Goal: Transaction & Acquisition: Purchase product/service

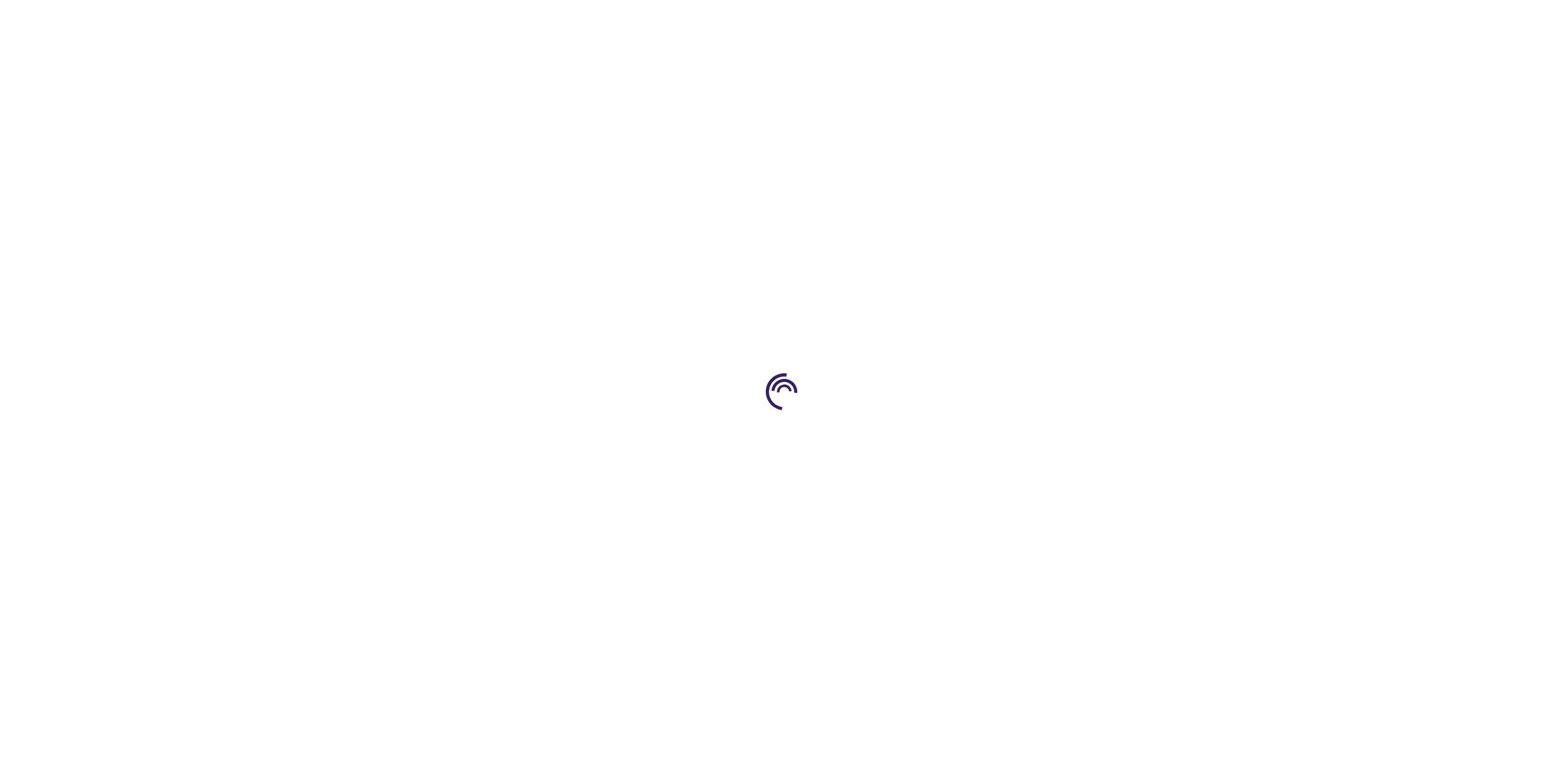
scroll to position [400, 0]
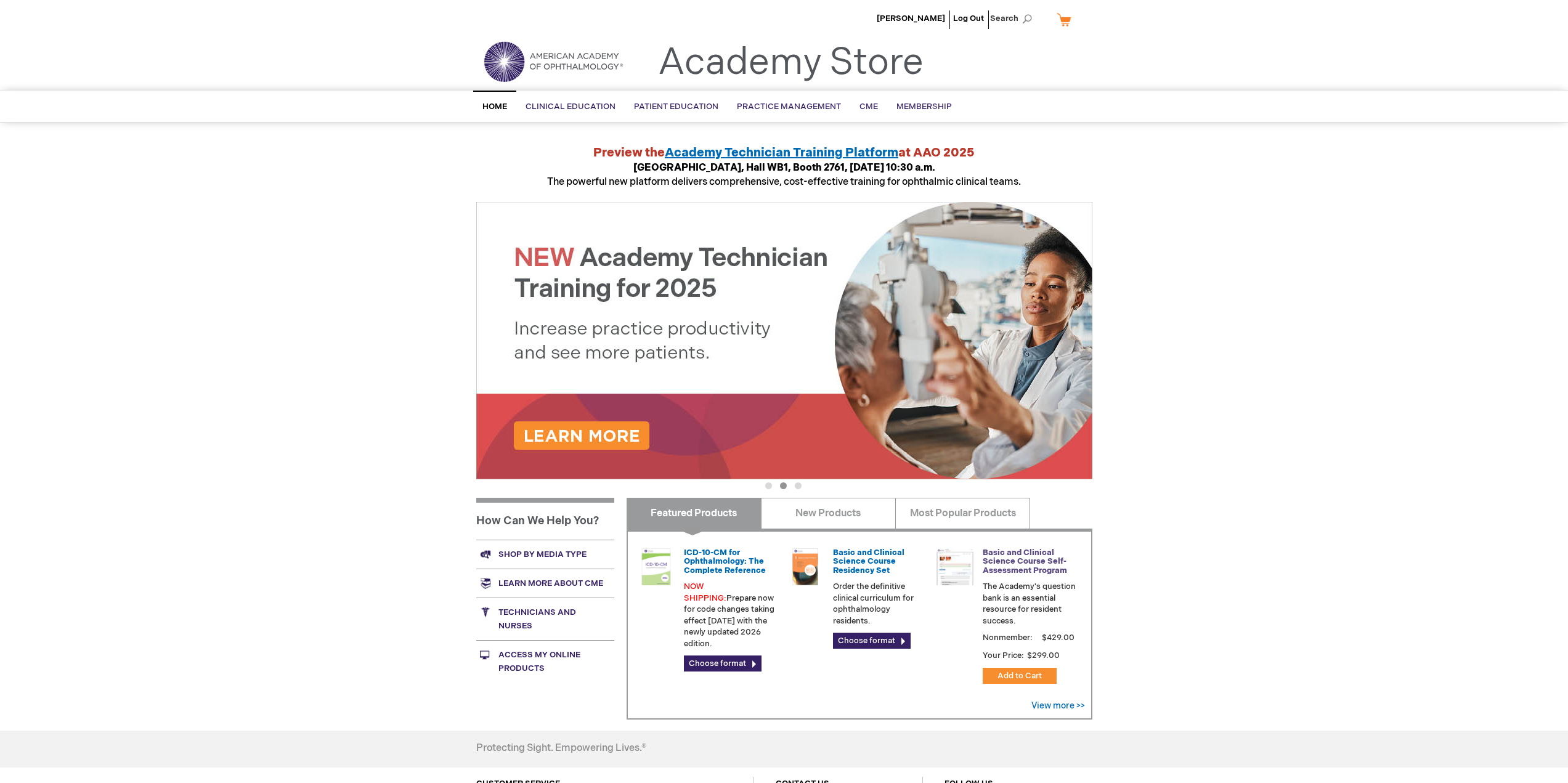
click at [1034, 572] on link "Basic and Clinical Science Course Self-Assessment Program" at bounding box center [1024, 562] width 84 height 28
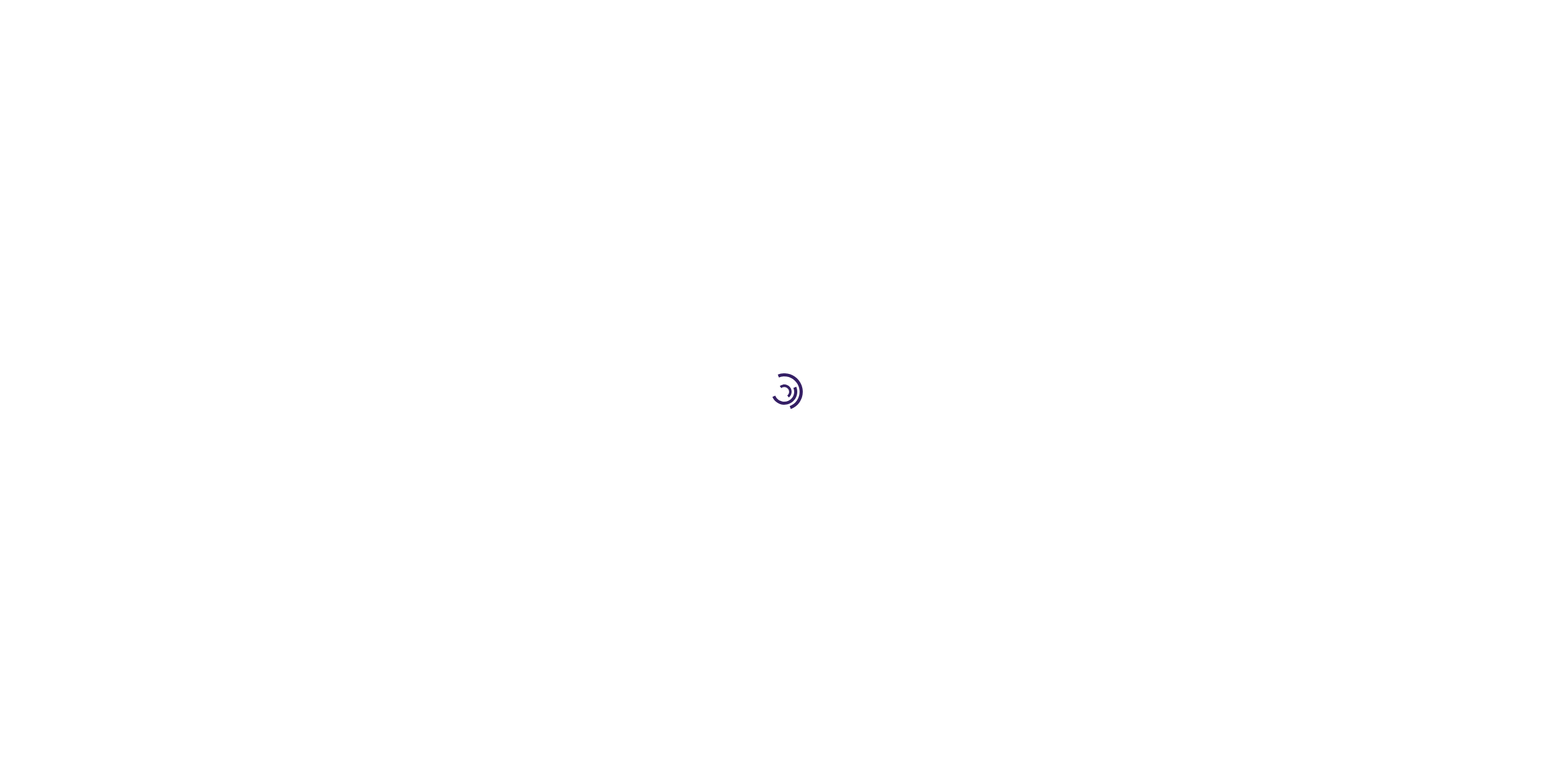
type input "1"
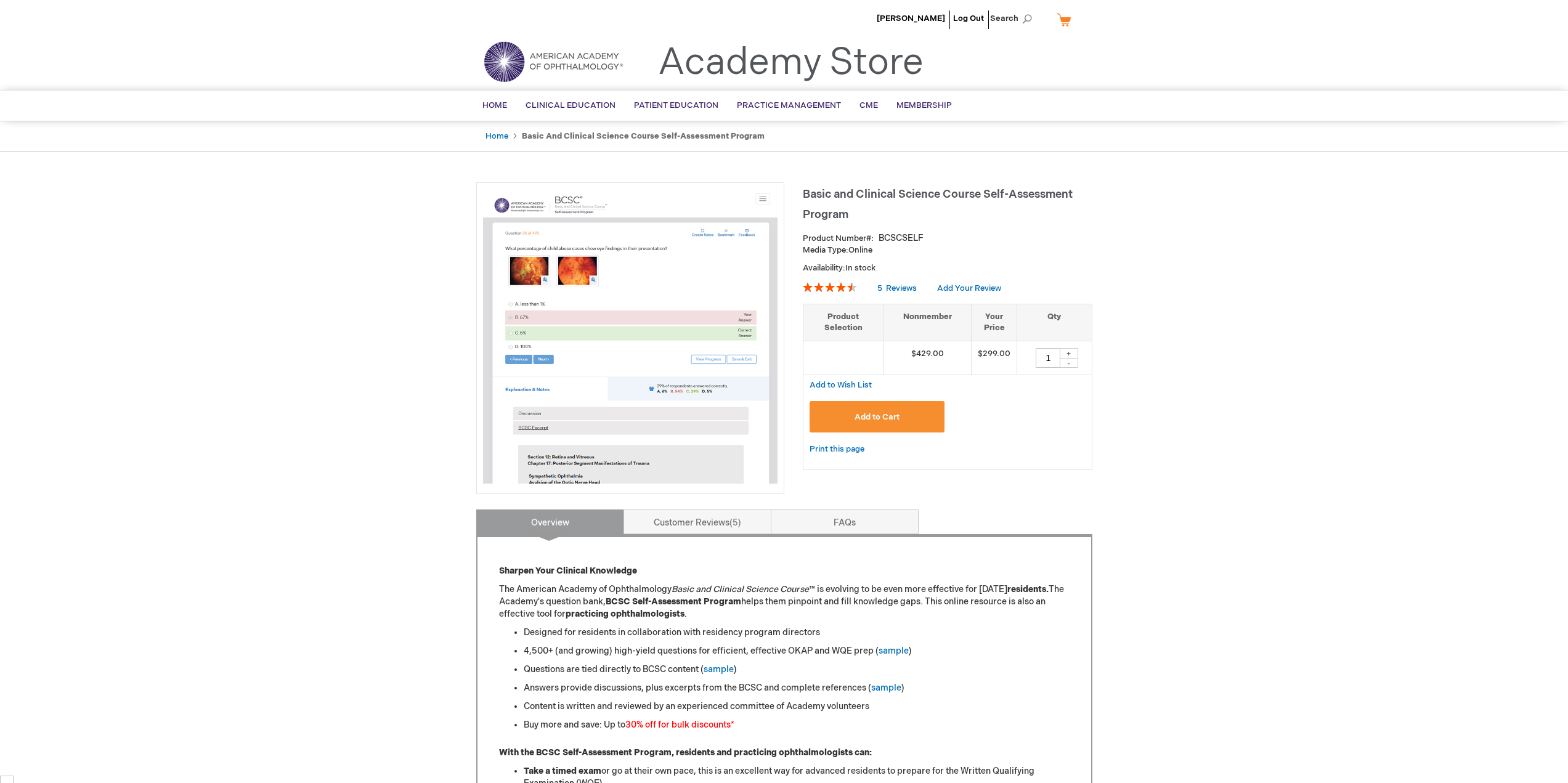
click at [896, 427] on button "Add to Cart" at bounding box center [878, 417] width 136 height 32
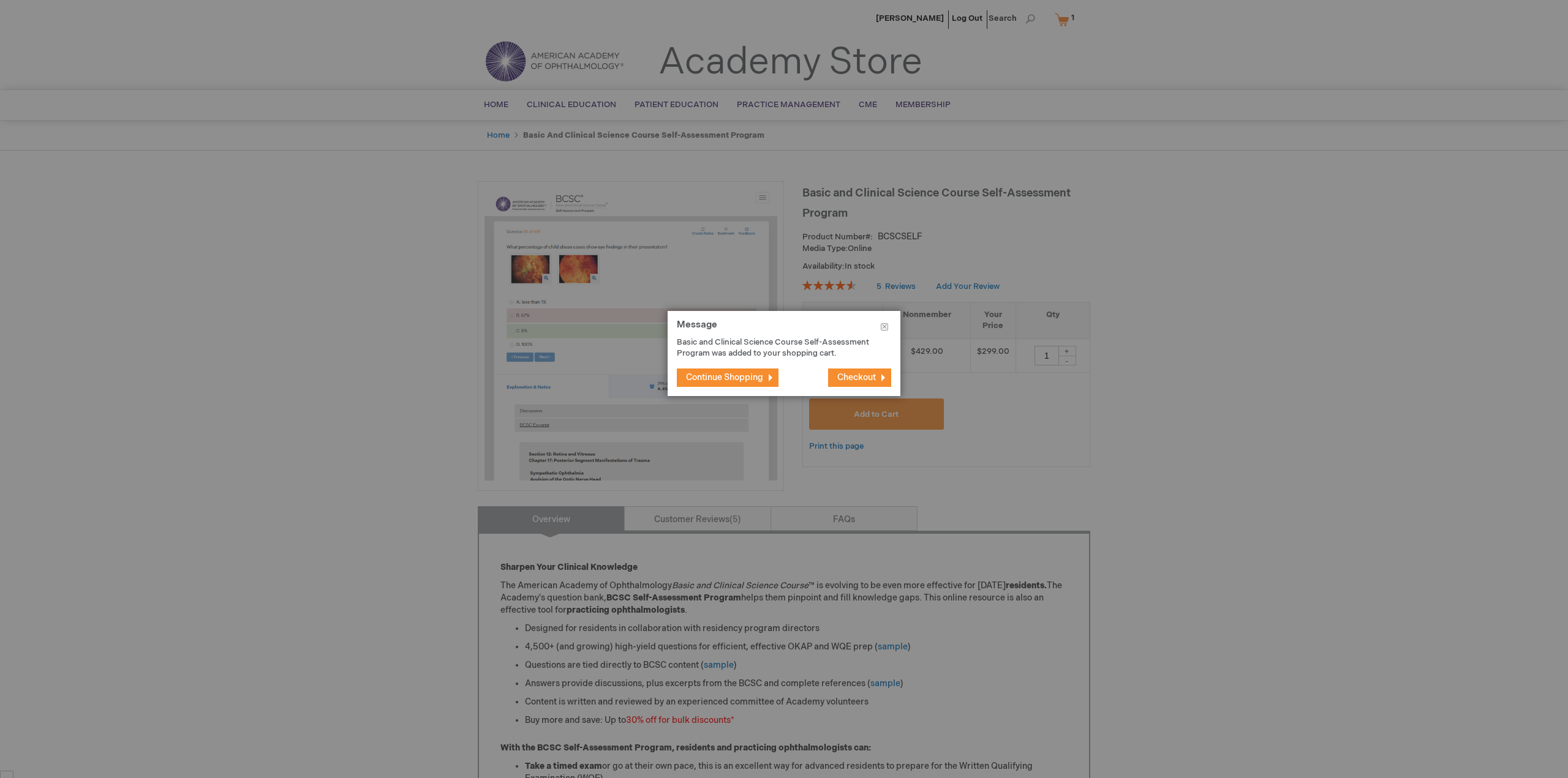
click at [847, 375] on span "Checkout" at bounding box center [857, 378] width 39 height 11
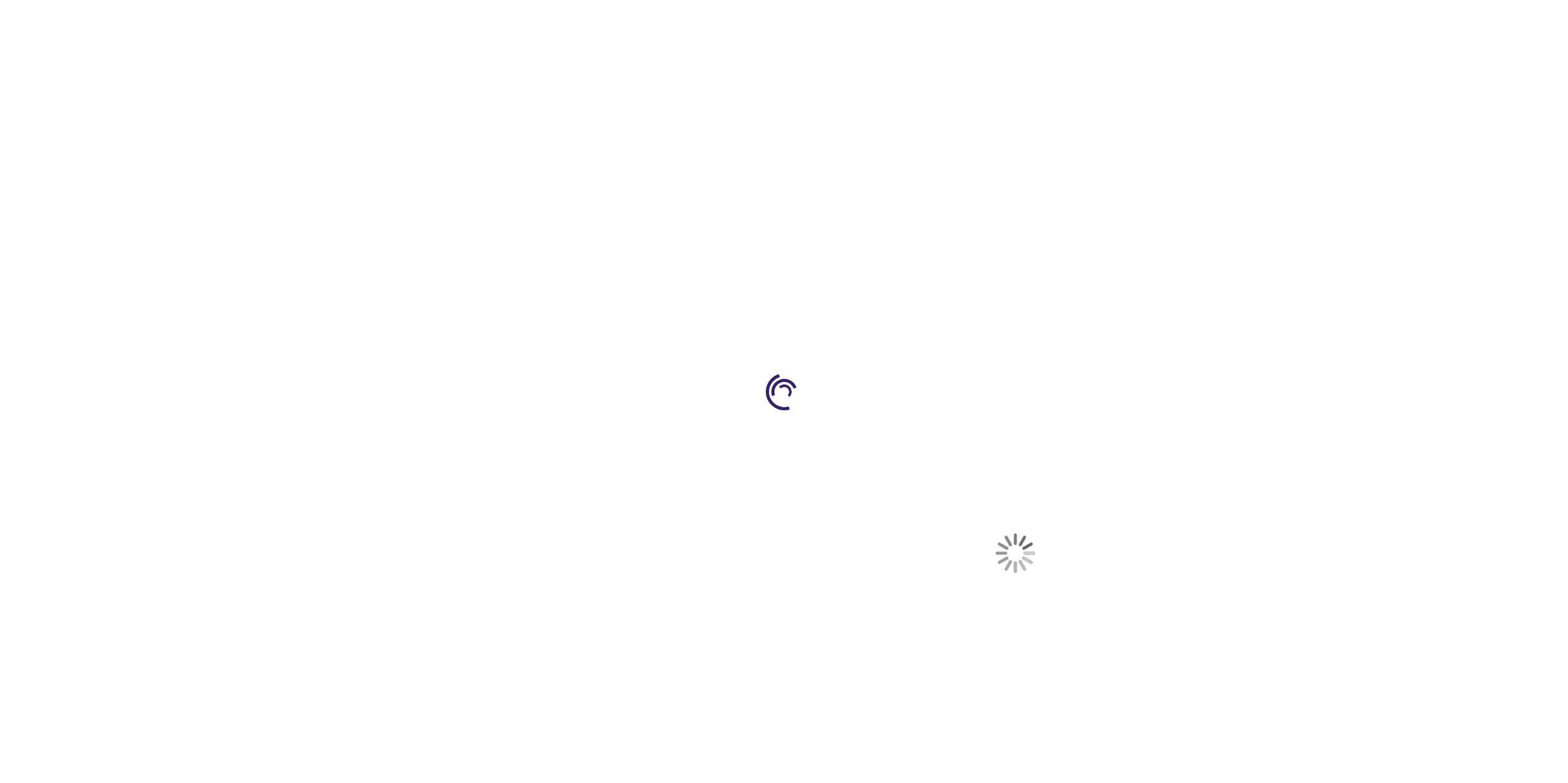
select select "US"
select select "28"
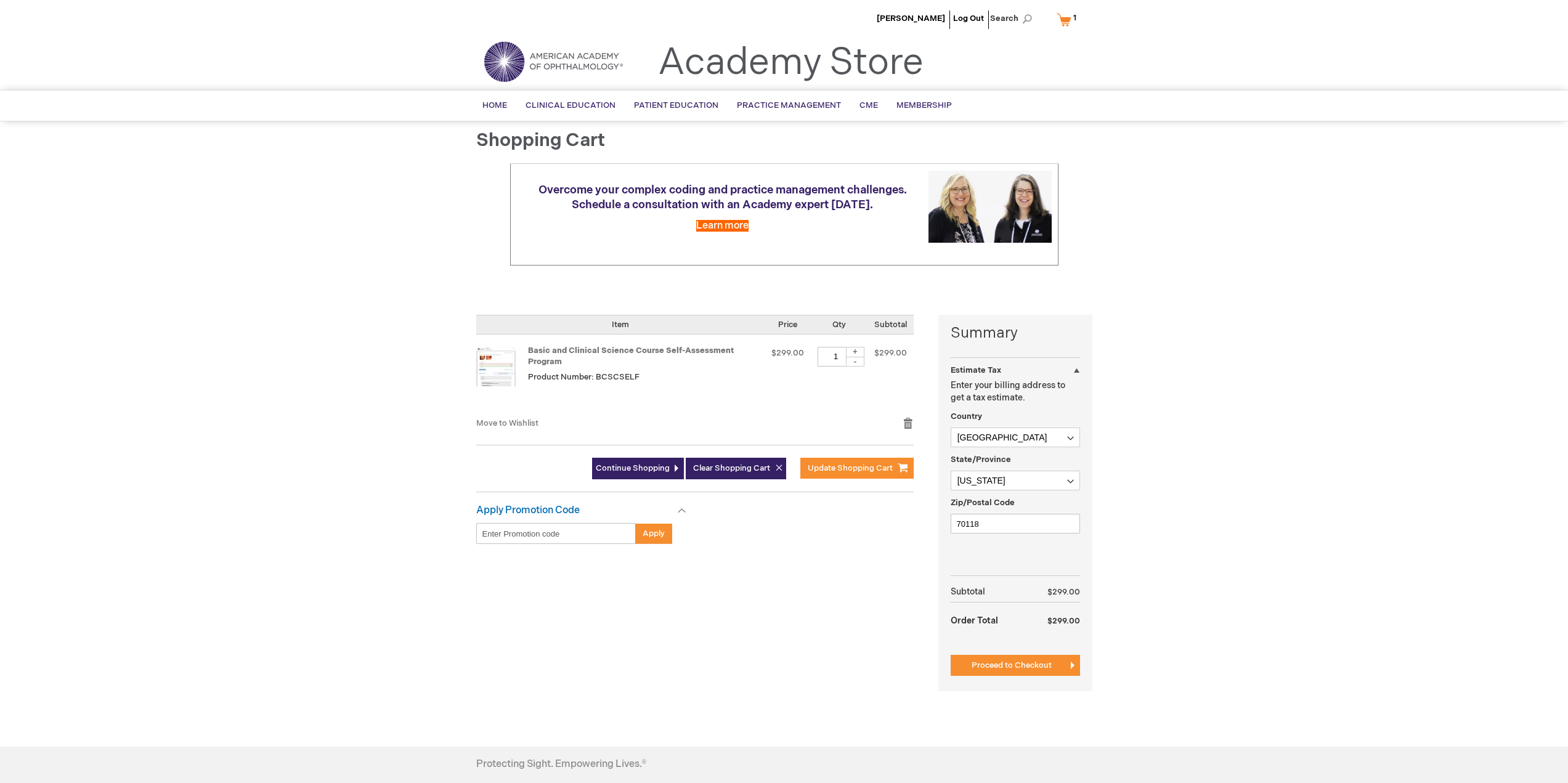
click at [524, 531] on input "Enter discount code" at bounding box center [556, 533] width 159 height 21
type input "2aNEsSFZY3vWzZu2BeuEsX"
click at [640, 533] on button "Apply" at bounding box center [653, 533] width 37 height 21
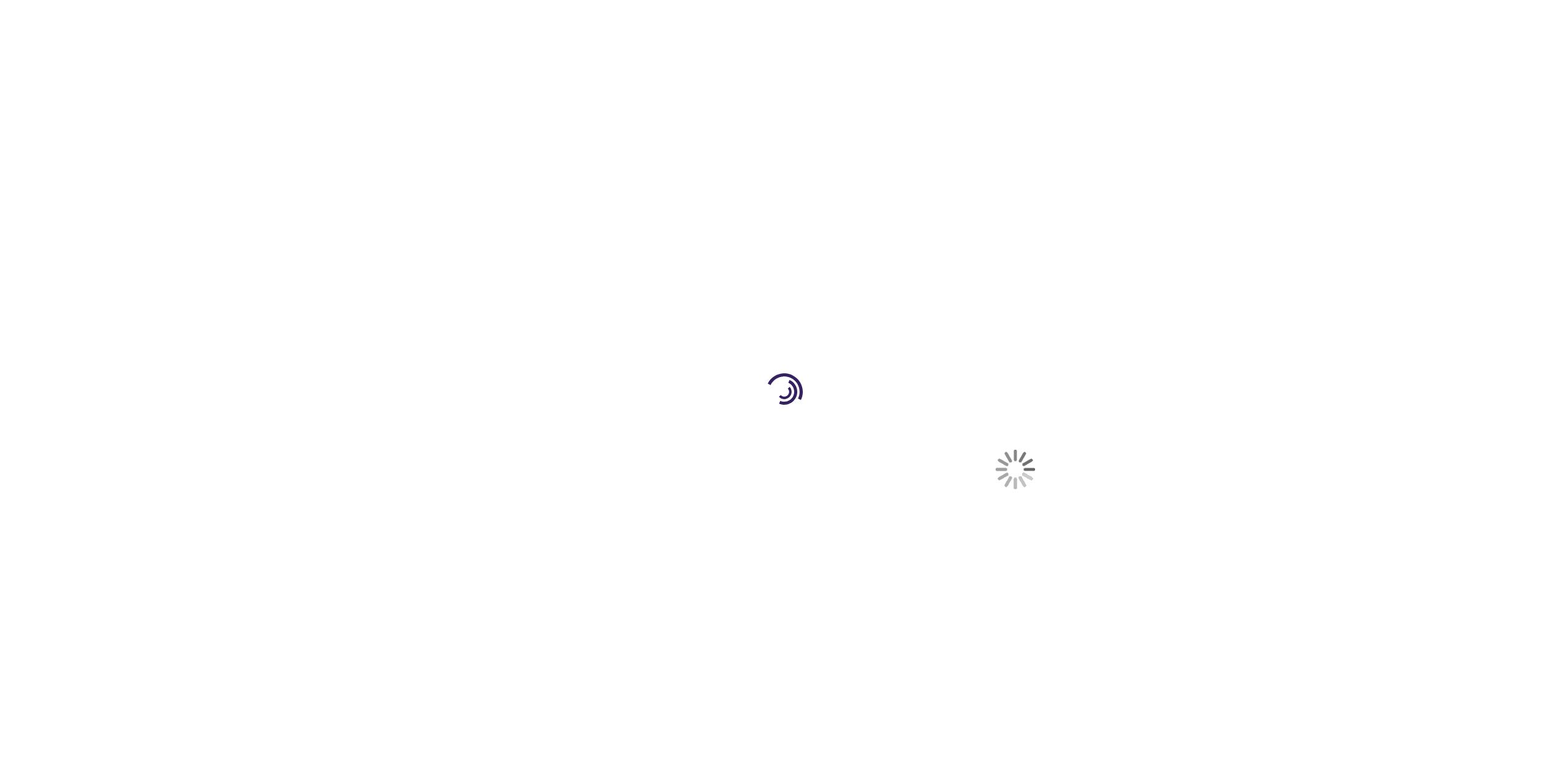
scroll to position [367, 0]
select select "US"
select select "28"
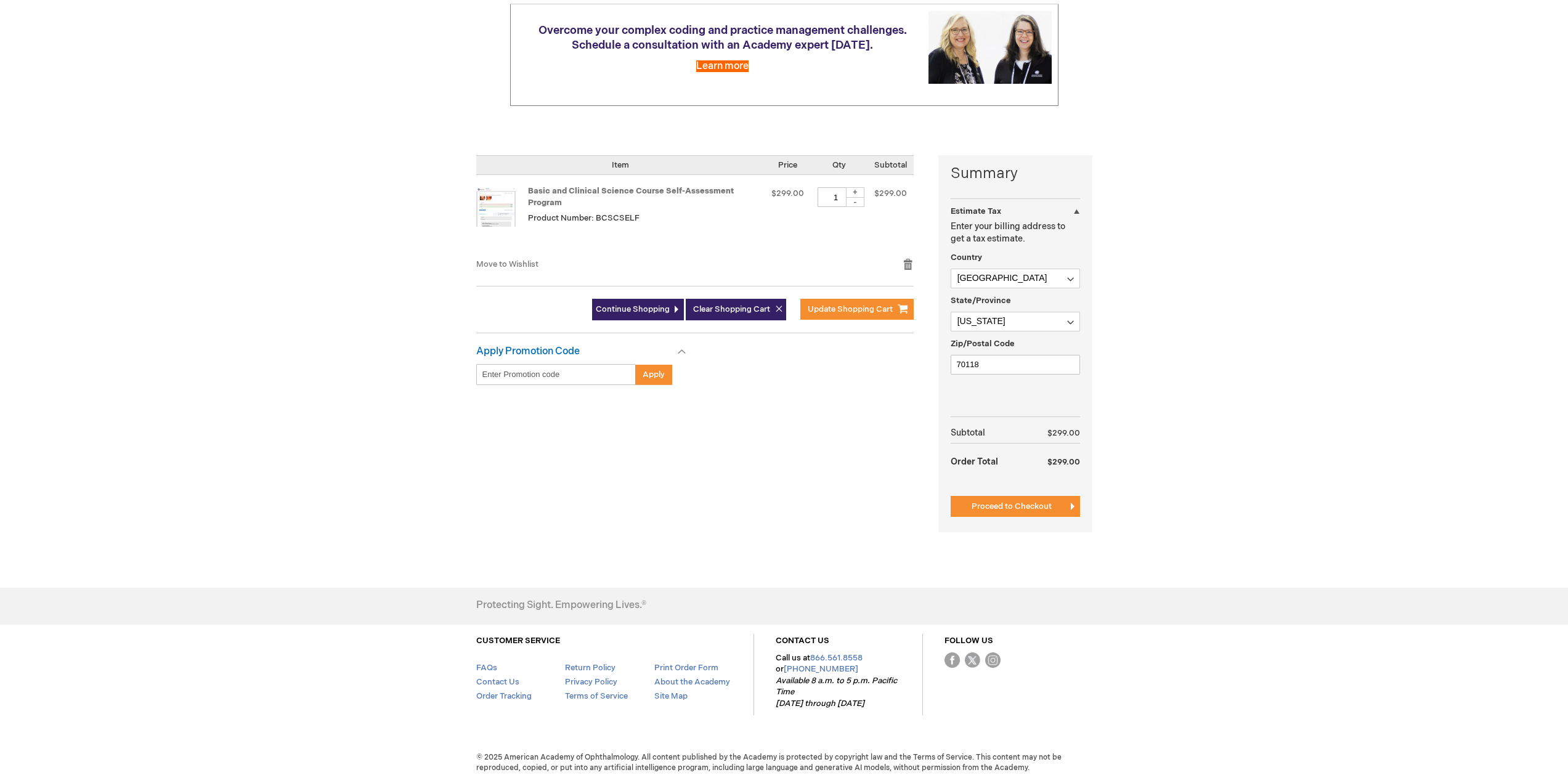
scroll to position [0, 0]
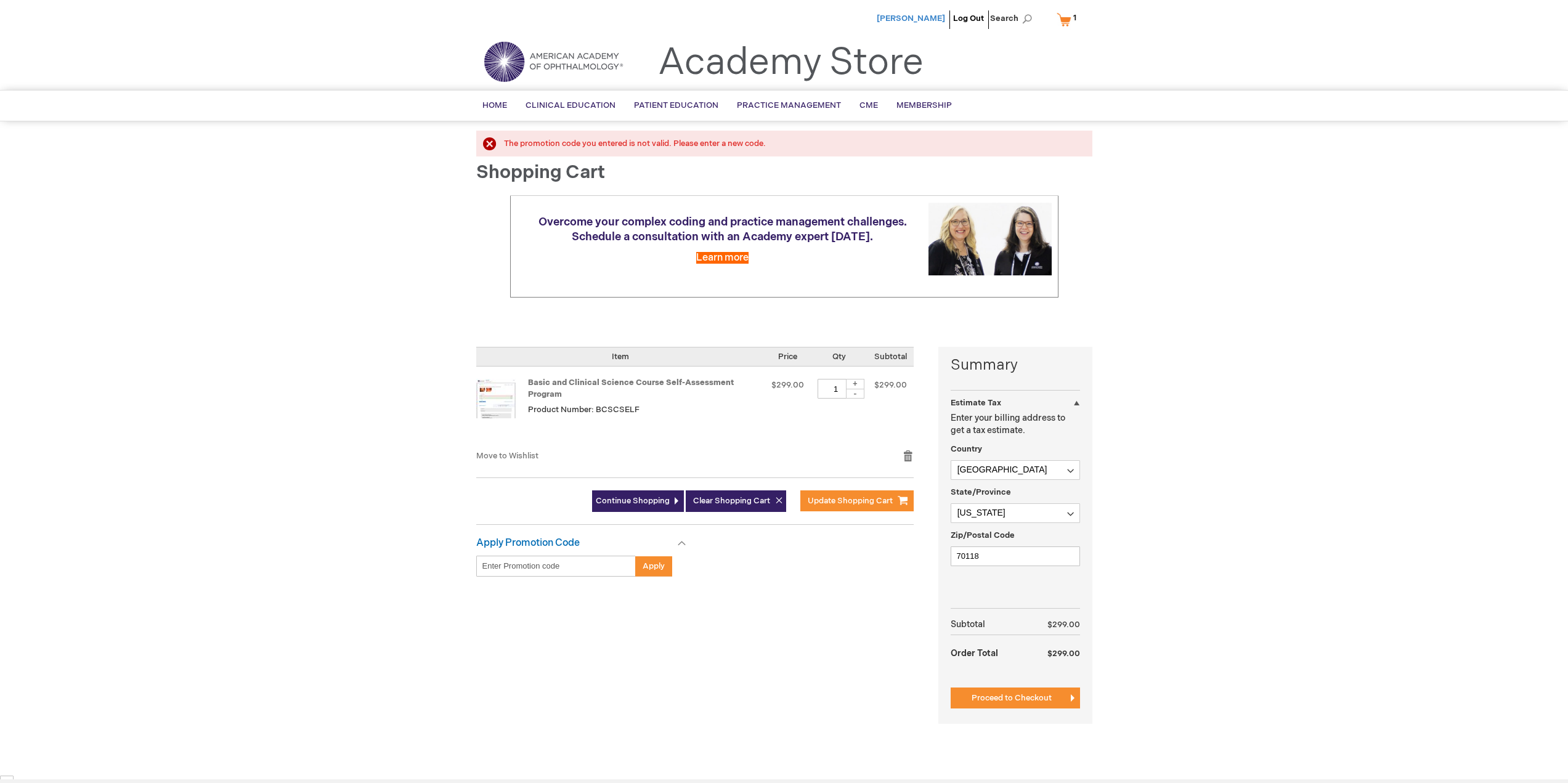
click at [944, 23] on span "[PERSON_NAME]" at bounding box center [910, 18] width 68 height 10
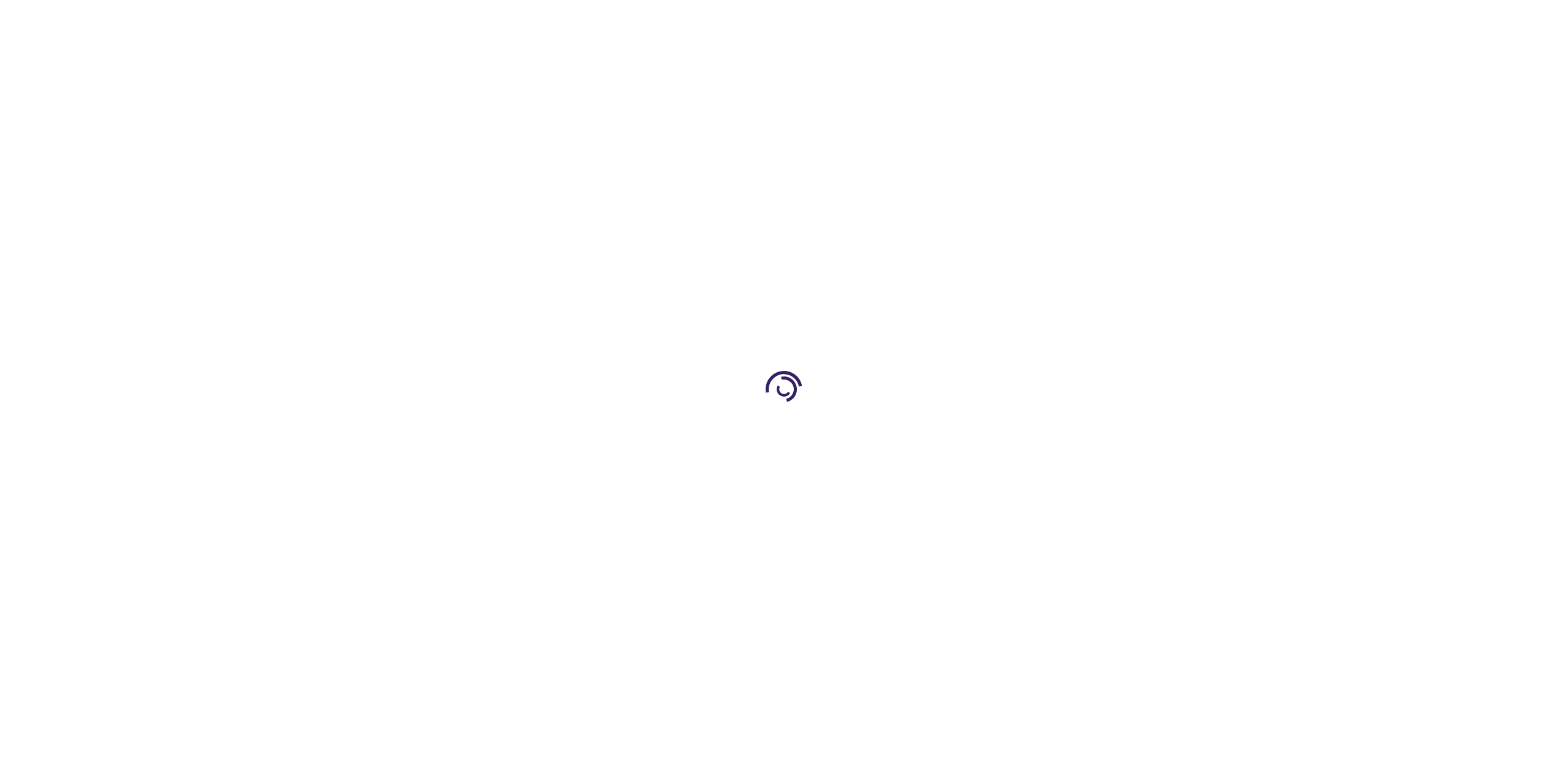
scroll to position [397, 0]
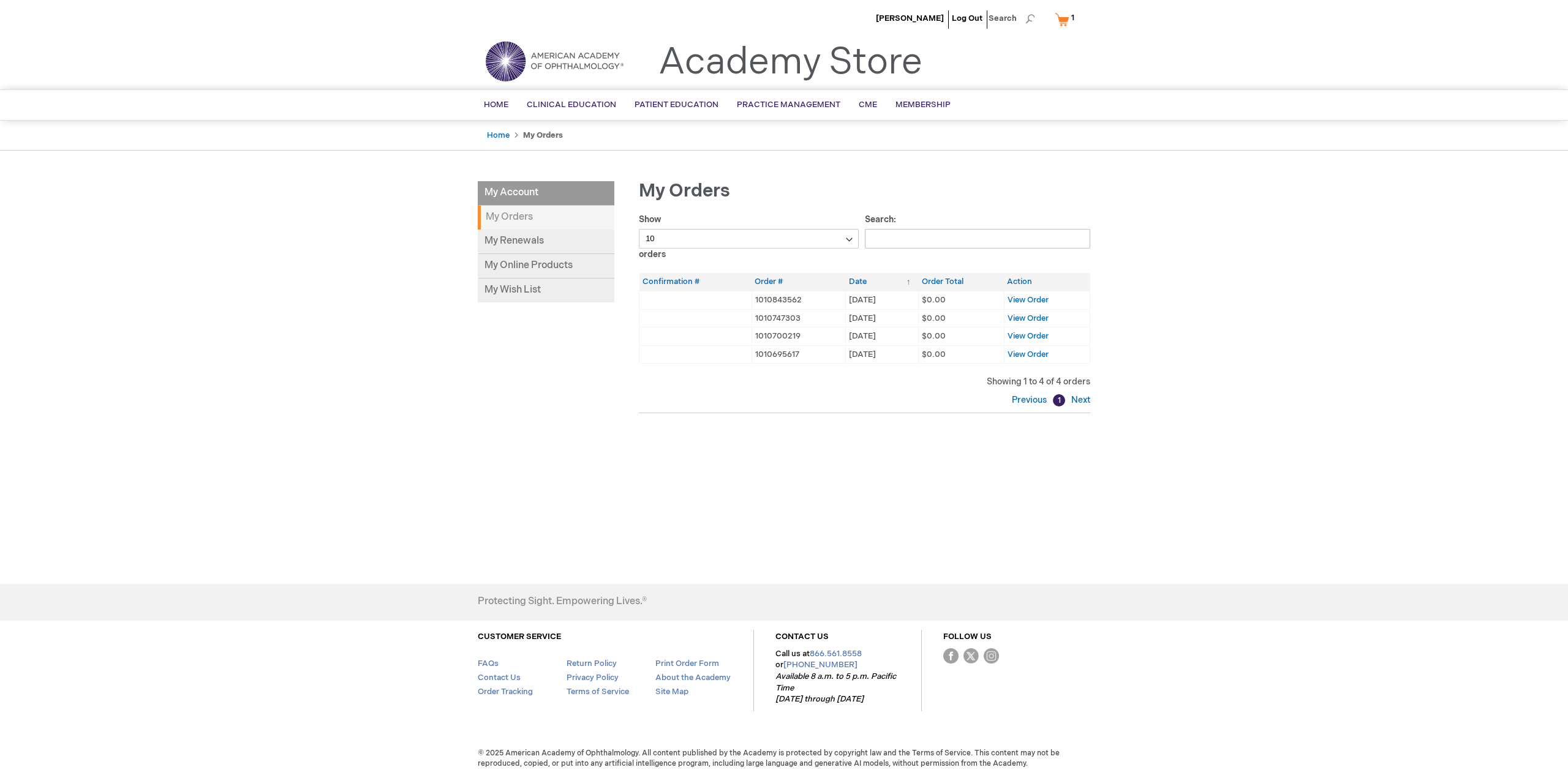
click at [567, 211] on strong "My Orders" at bounding box center [546, 218] width 137 height 24
click at [521, 215] on strong "My Orders" at bounding box center [546, 218] width 137 height 24
click at [548, 199] on li "My Account" at bounding box center [546, 193] width 137 height 24
click at [531, 267] on link "My Online Products" at bounding box center [546, 266] width 137 height 24
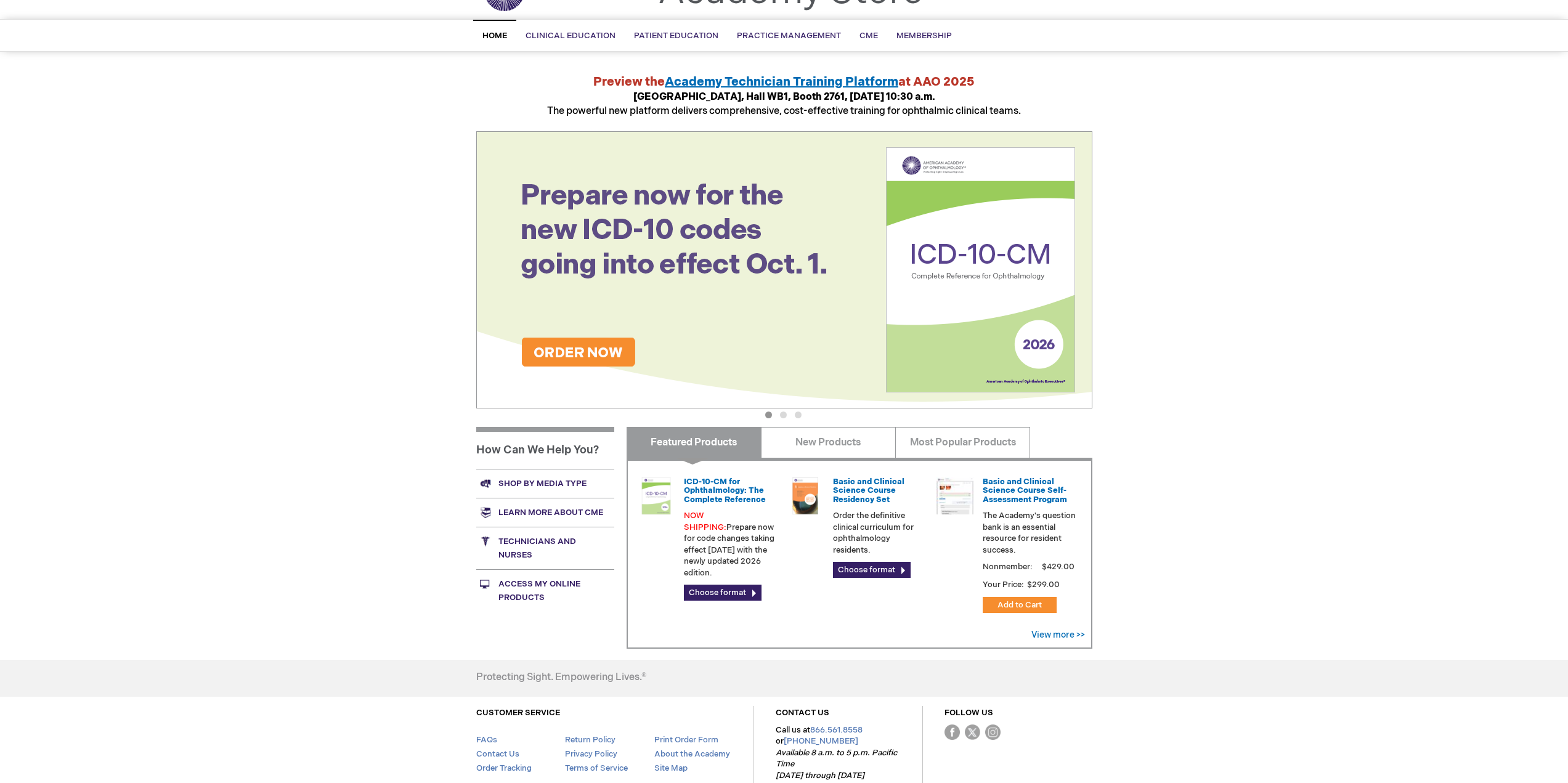
scroll to position [143, 0]
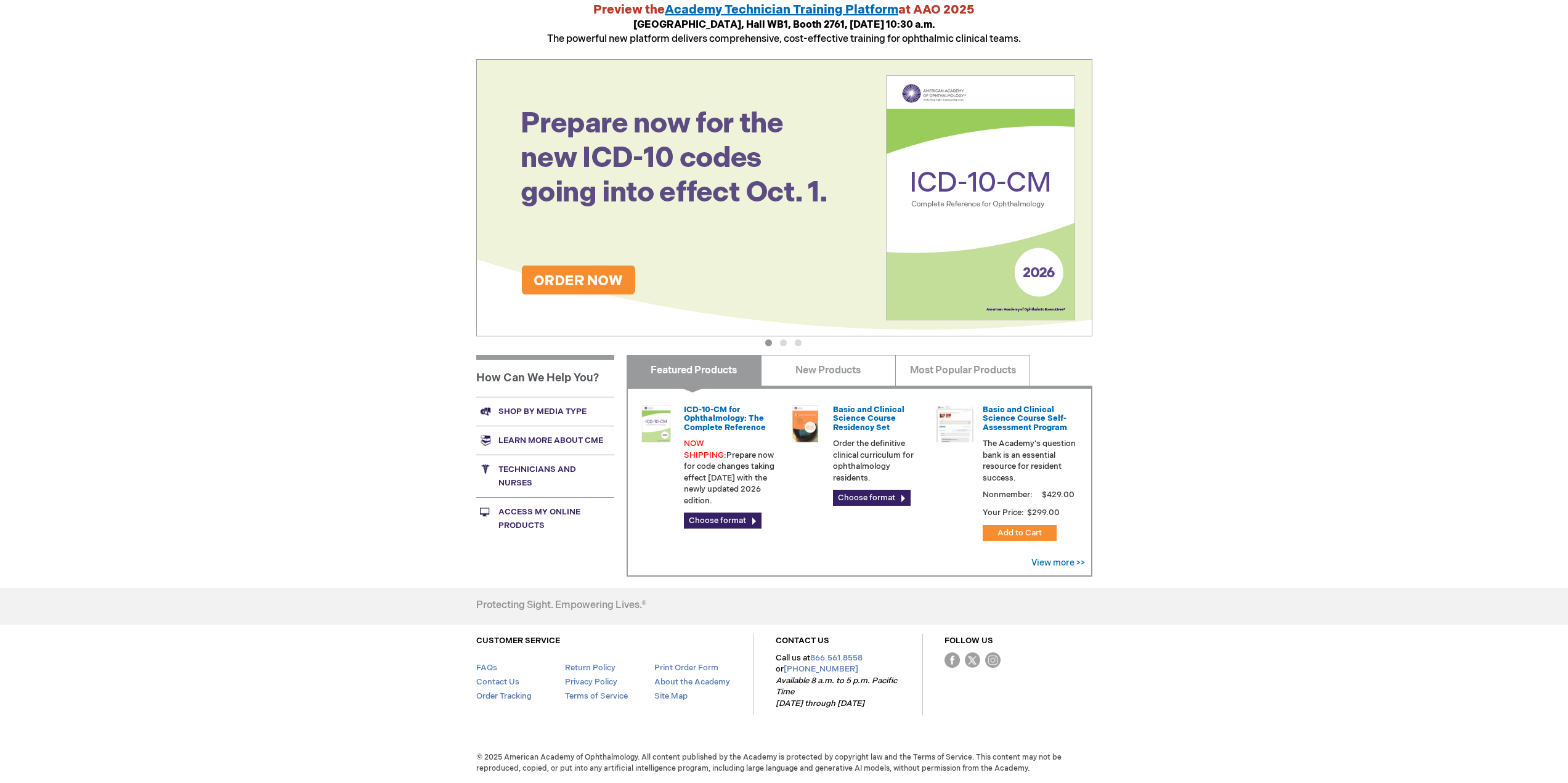
click at [548, 517] on link "Access My Online Products" at bounding box center [545, 518] width 138 height 43
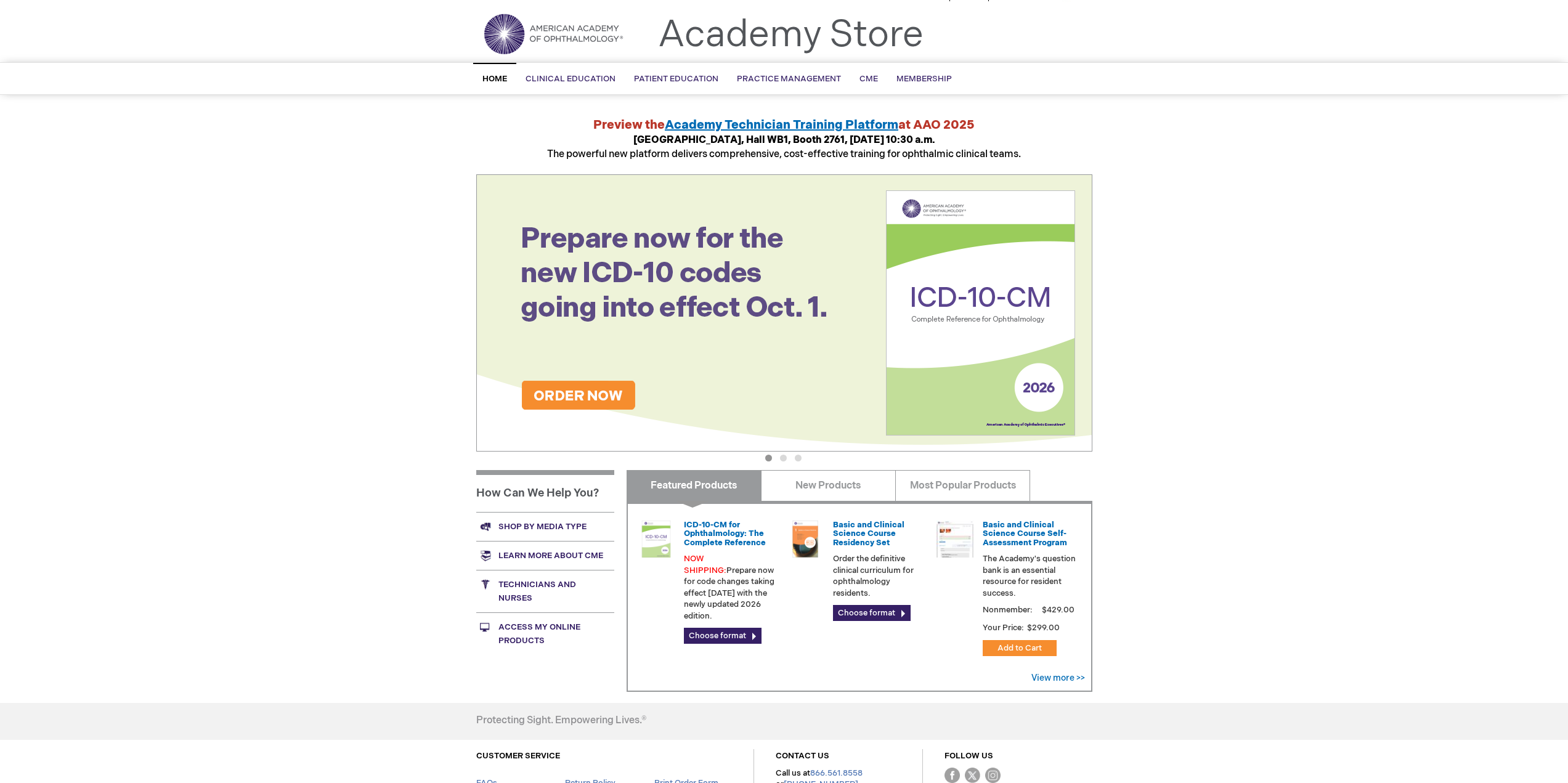
scroll to position [0, 0]
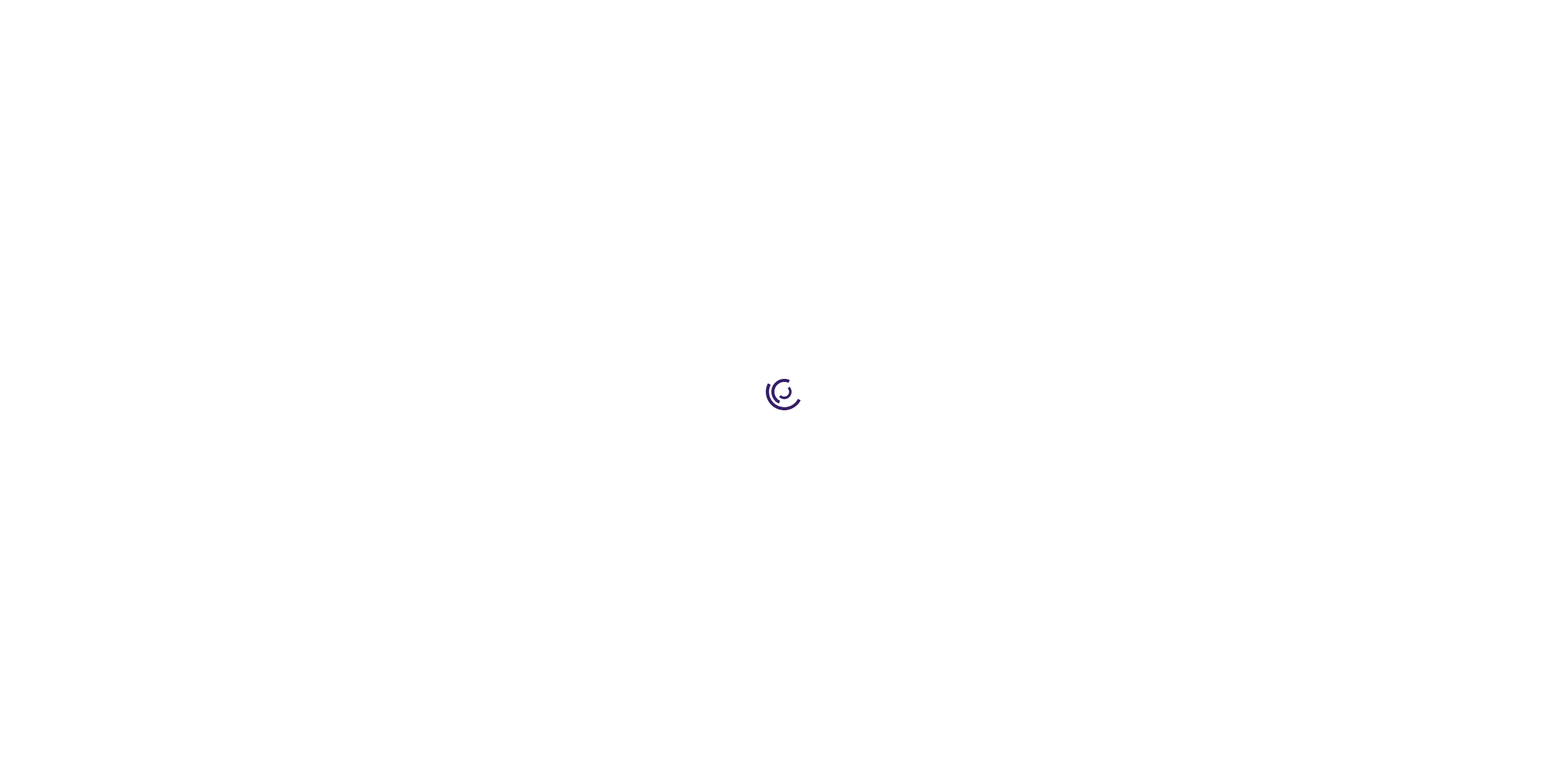
scroll to position [400, 0]
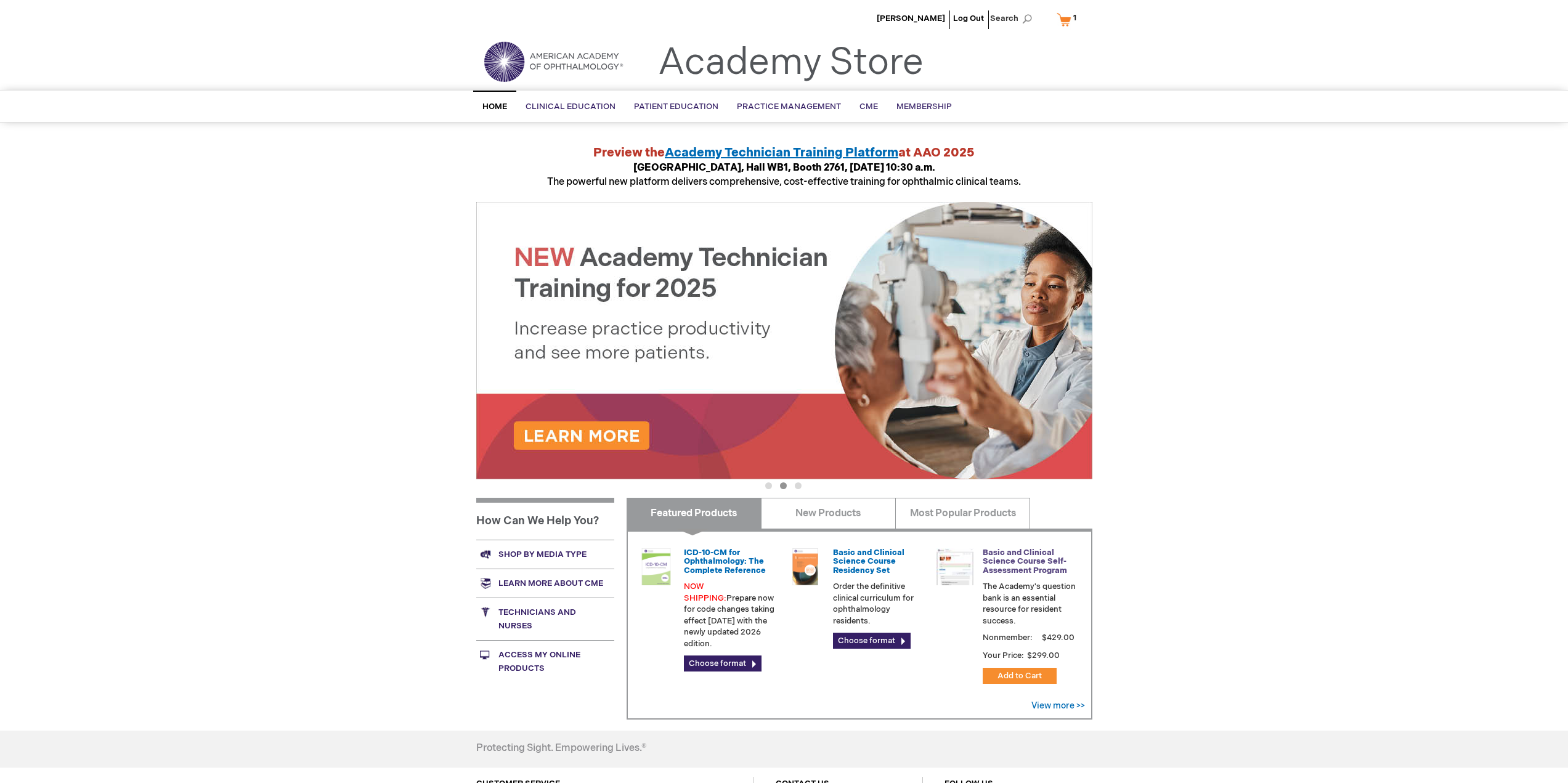
click at [1026, 566] on link "Basic and Clinical Science Course Self-Assessment Program" at bounding box center [1024, 562] width 84 height 28
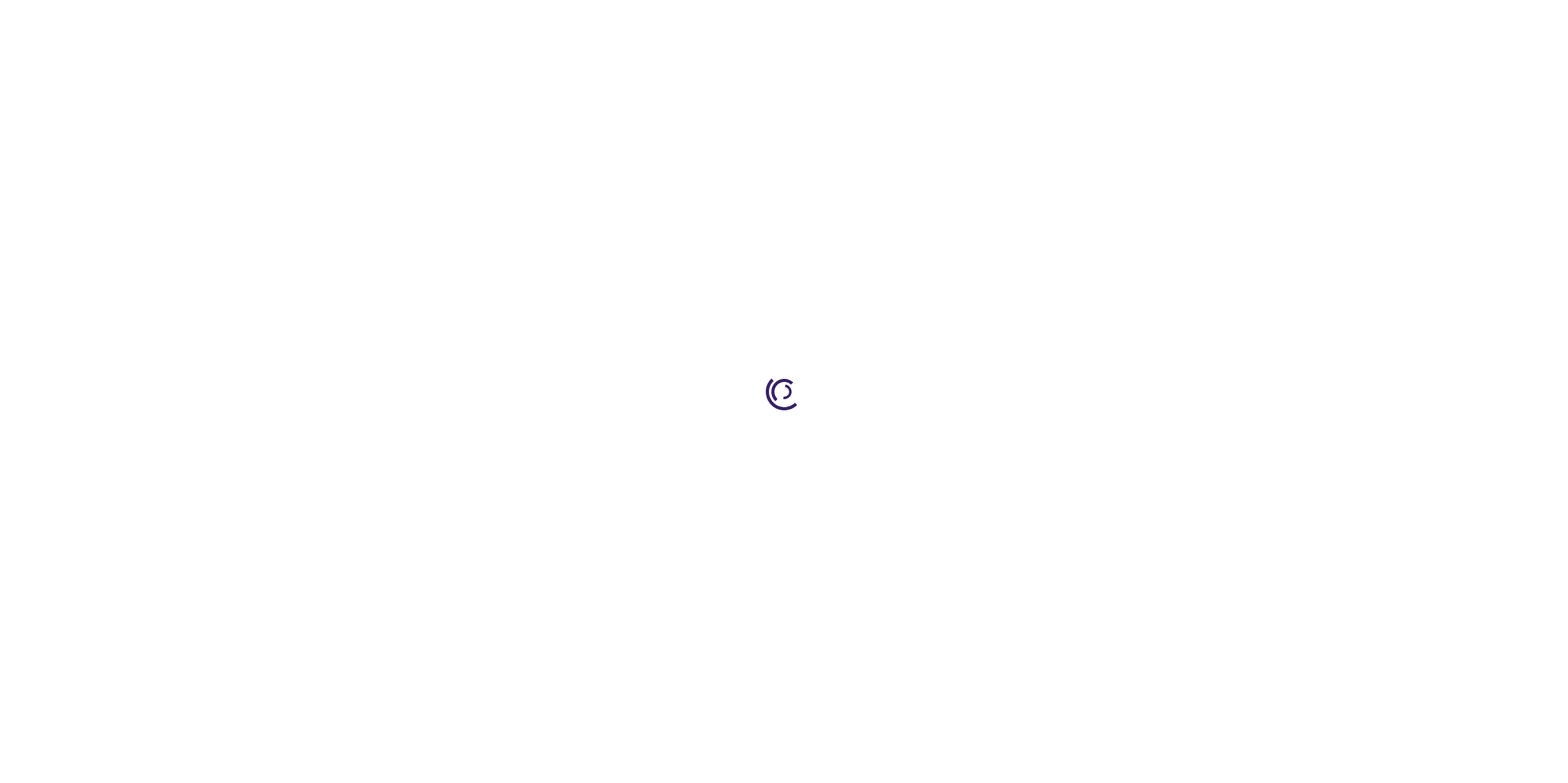
scroll to position [400, 0]
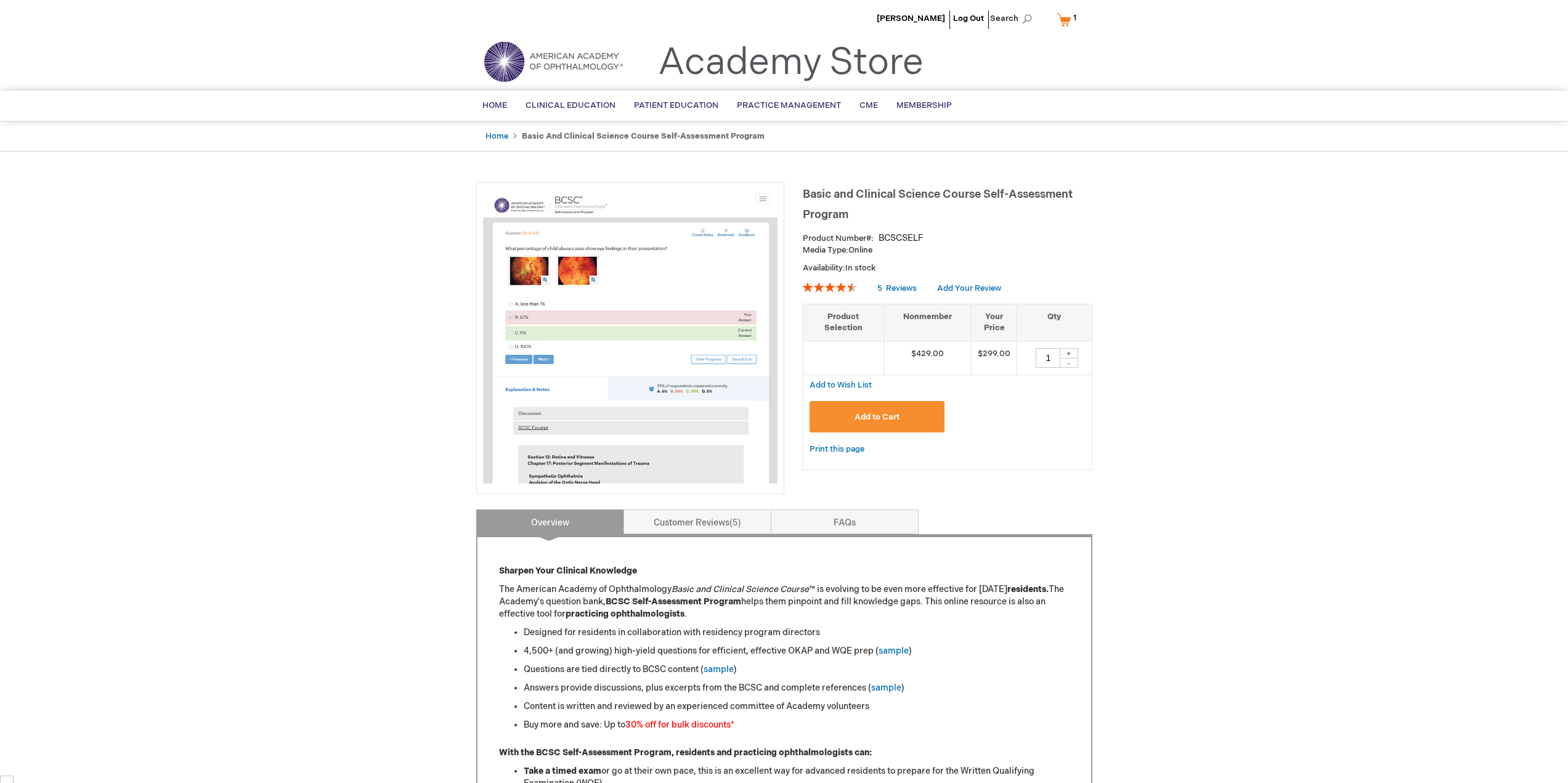
click at [1065, 22] on link "My Cart 1 1 items" at bounding box center [1069, 20] width 30 height 22
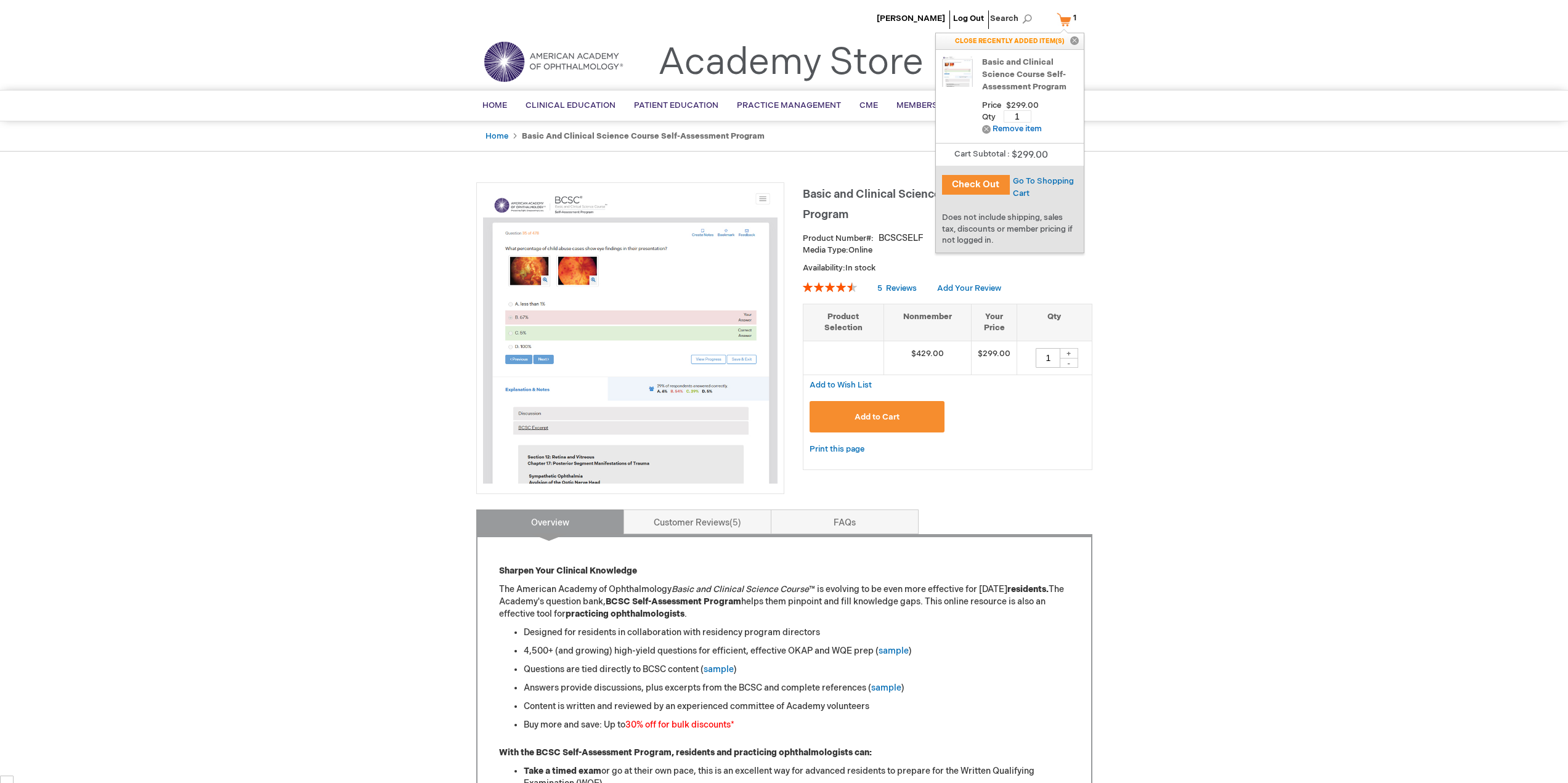
click at [976, 186] on button "Check Out" at bounding box center [976, 185] width 68 height 20
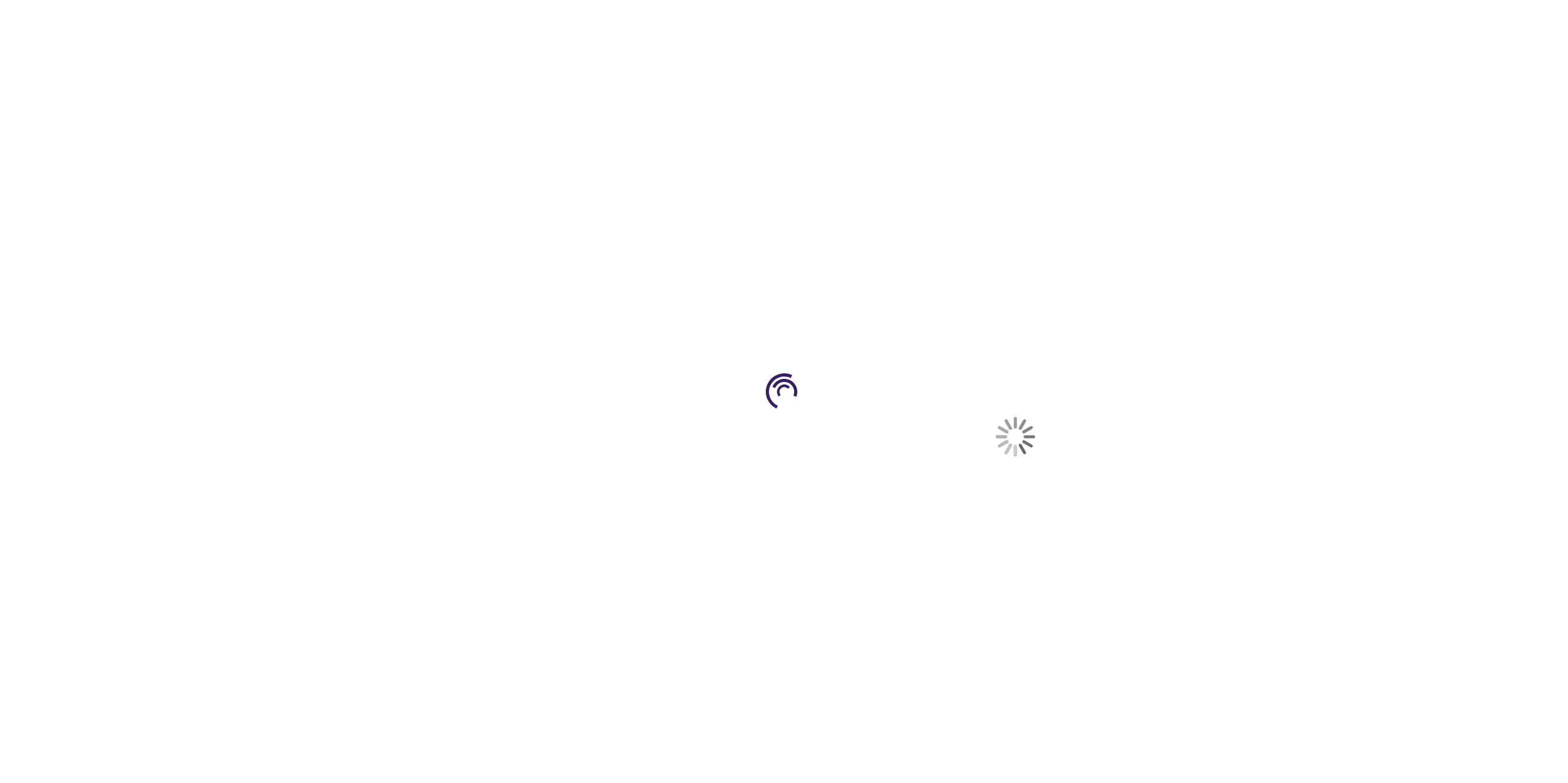
select select "US"
select select "28"
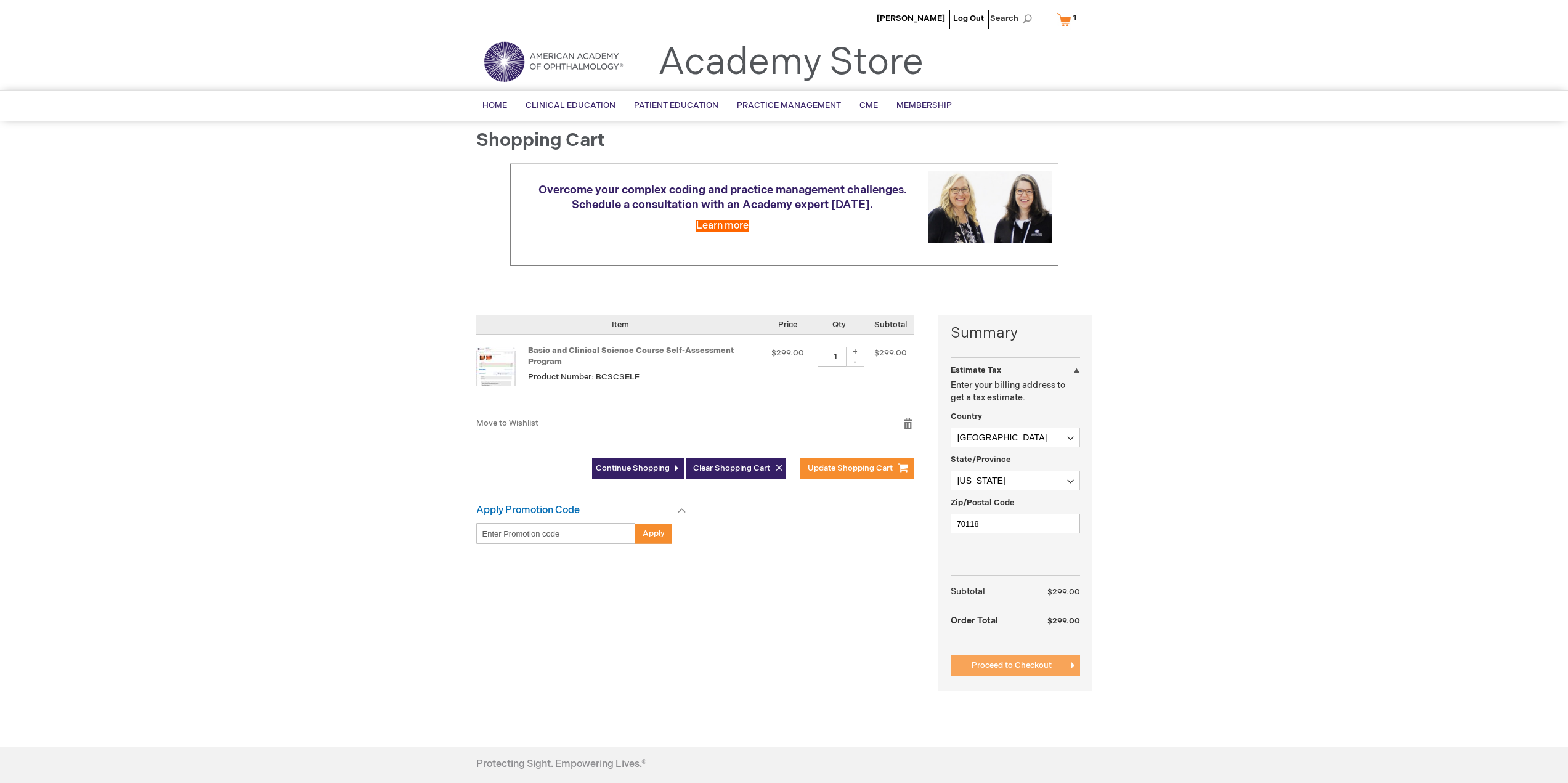
click at [969, 662] on button "Proceed to Checkout" at bounding box center [1015, 665] width 130 height 21
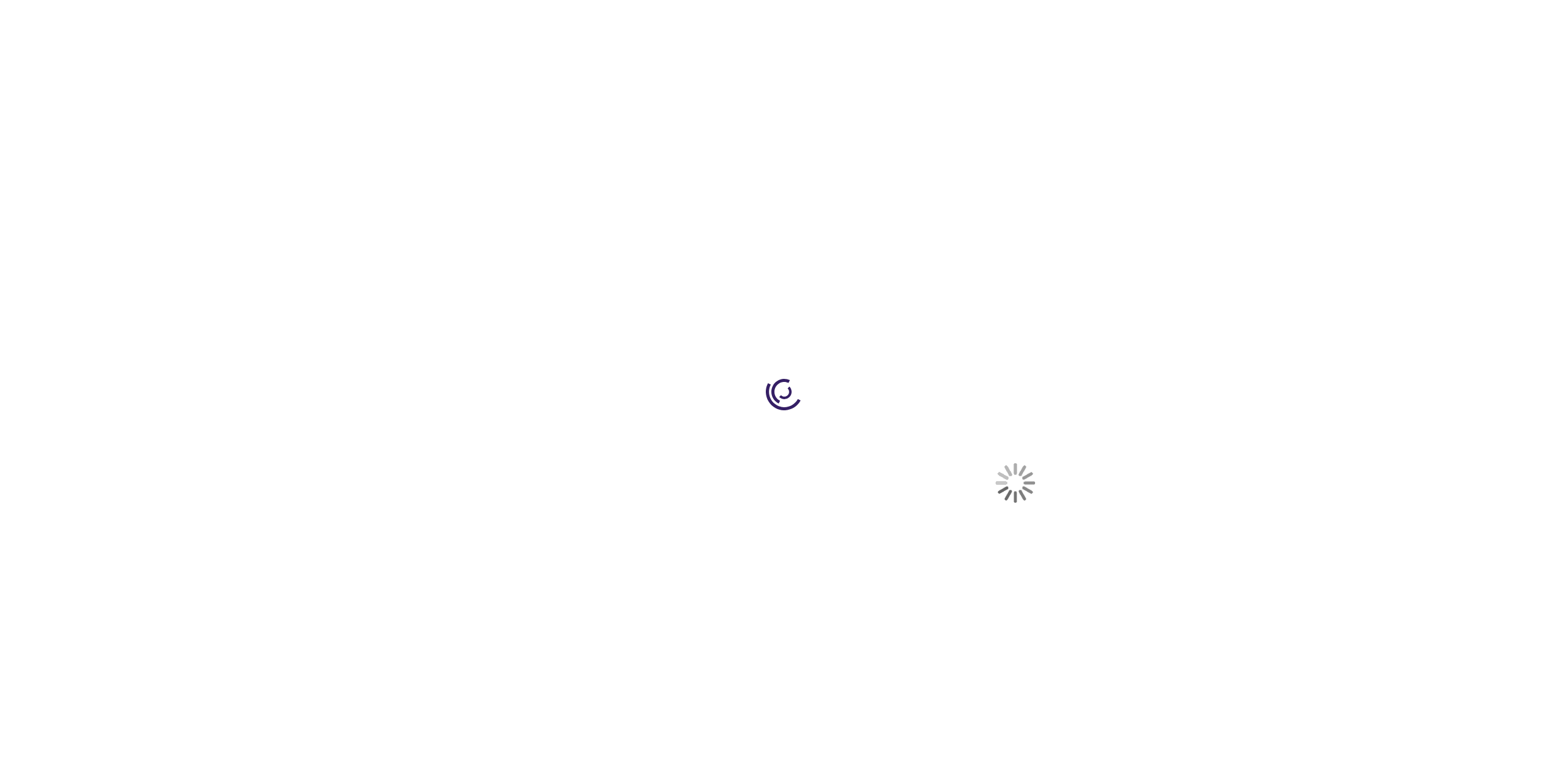
scroll to position [371, 0]
select select "US"
select select "28"
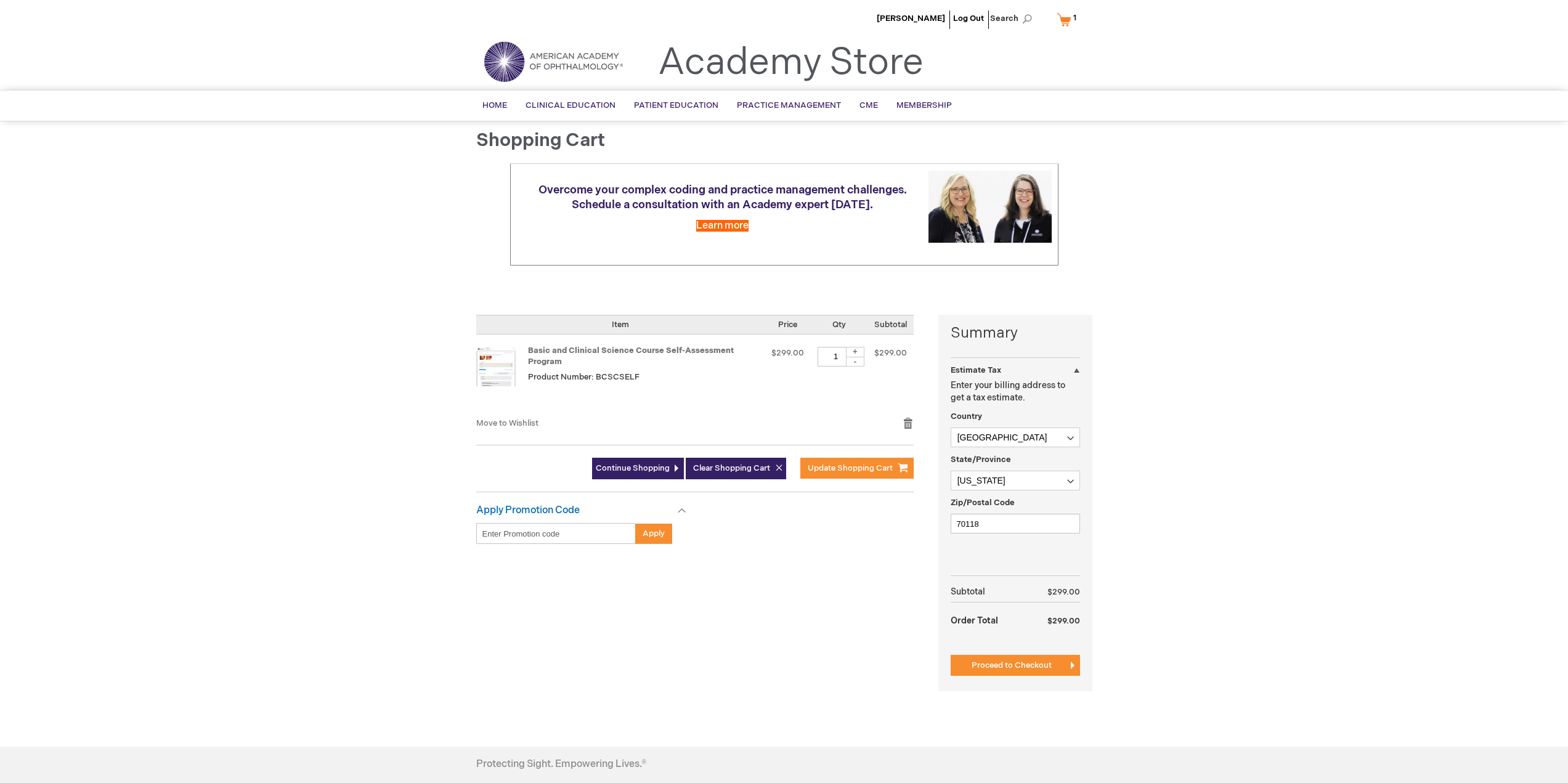
click at [593, 538] on input "Enter discount code" at bounding box center [556, 533] width 159 height 21
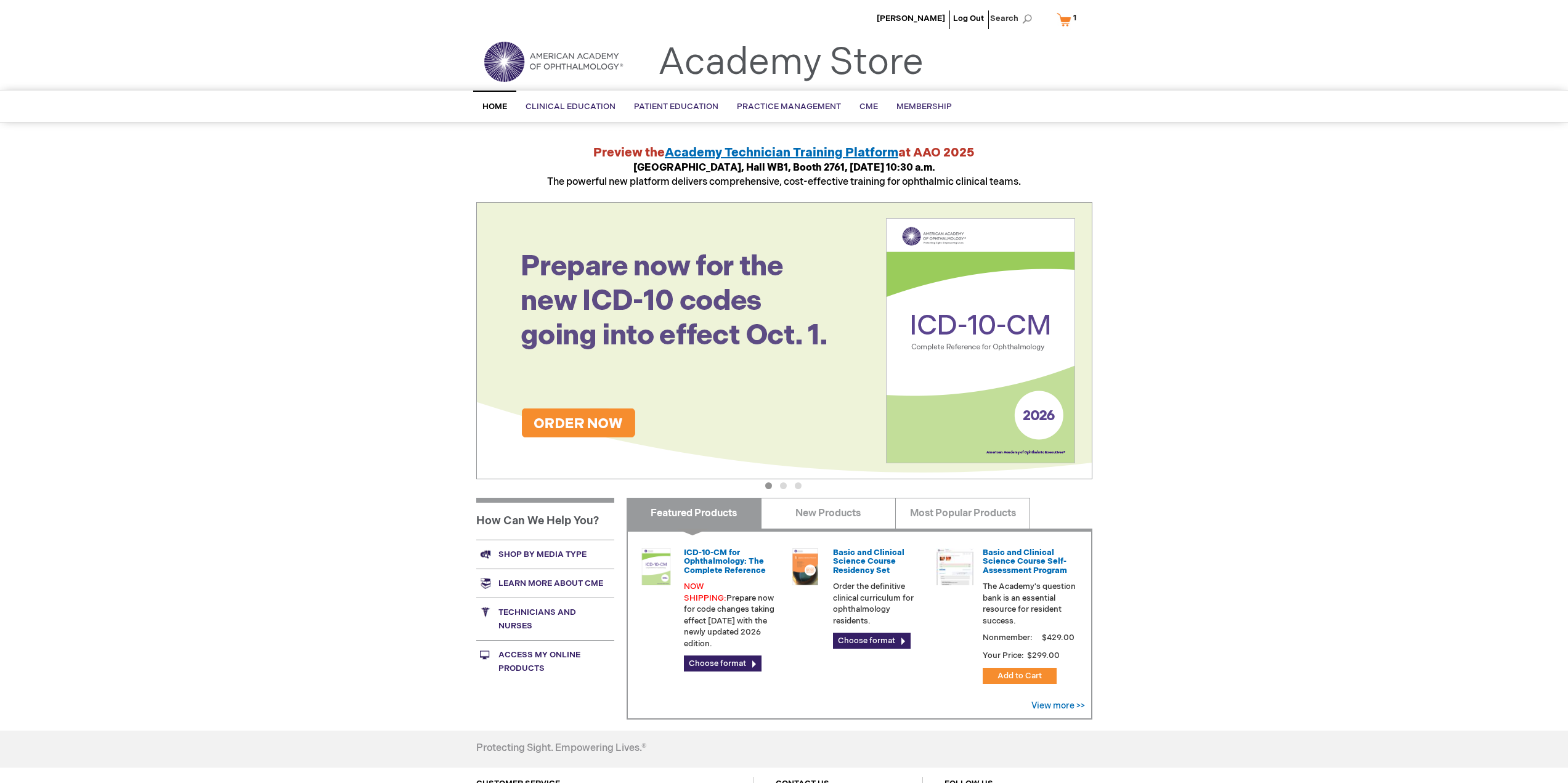
scroll to position [400, 0]
